Goal: Complete application form

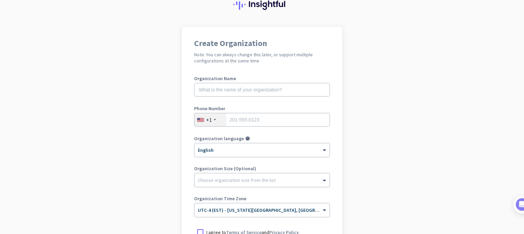
scroll to position [24, 0]
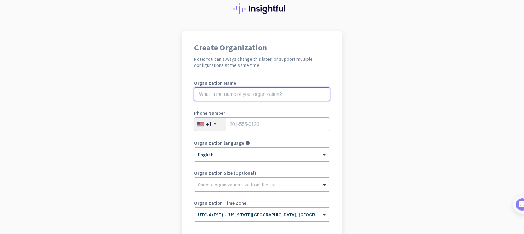
click at [264, 99] on input "text" at bounding box center [262, 94] width 136 height 14
type input "mercor"
click at [254, 128] on input "tel" at bounding box center [262, 124] width 136 height 14
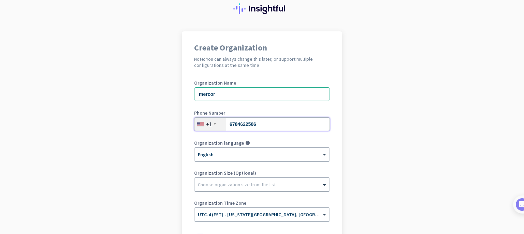
scroll to position [117, 0]
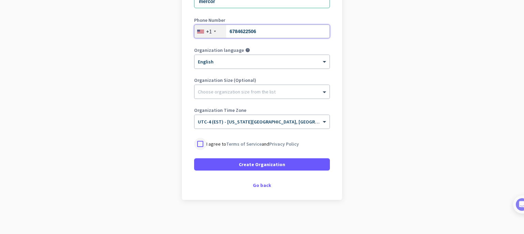
type input "6784622506"
click at [195, 145] on div at bounding box center [200, 144] width 12 height 12
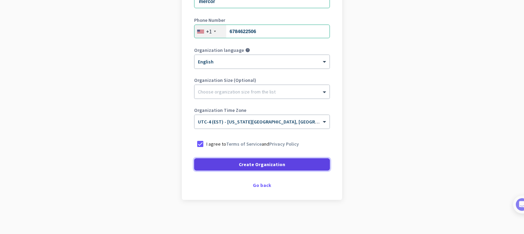
click at [203, 164] on span at bounding box center [262, 164] width 136 height 16
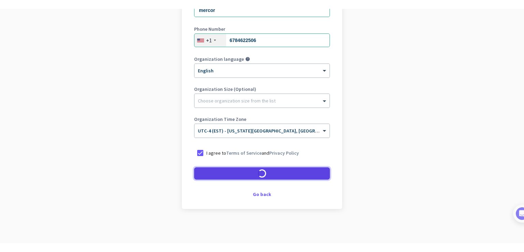
scroll to position [96, 0]
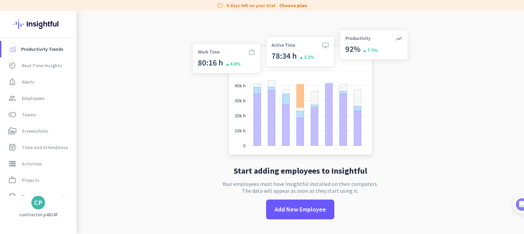
click at [30, 209] on div "Productivity Trends av_timer Real-Time Insights notification_important Alerts g…" at bounding box center [38, 122] width 76 height 223
click at [38, 207] on div "CP" at bounding box center [38, 203] width 14 height 14
